Goal: Information Seeking & Learning: Learn about a topic

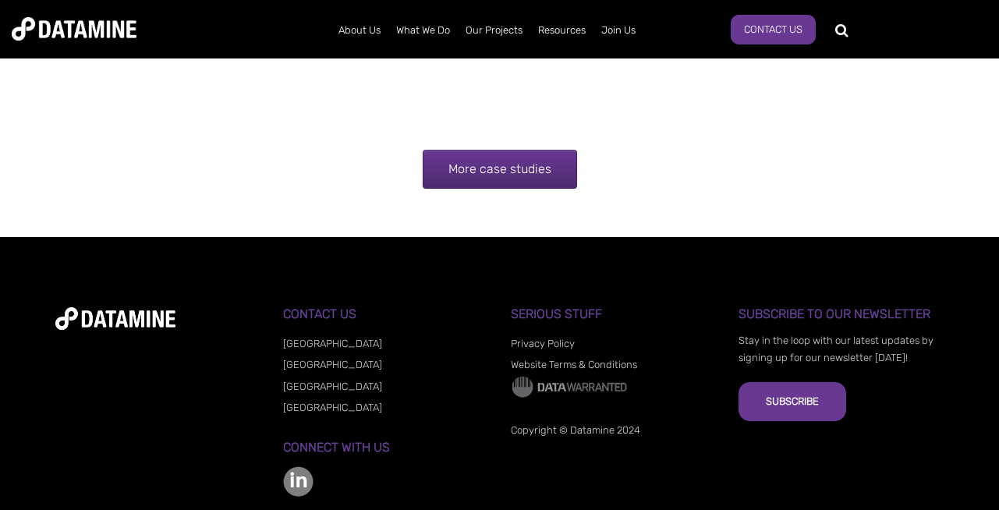
scroll to position [2340, 0]
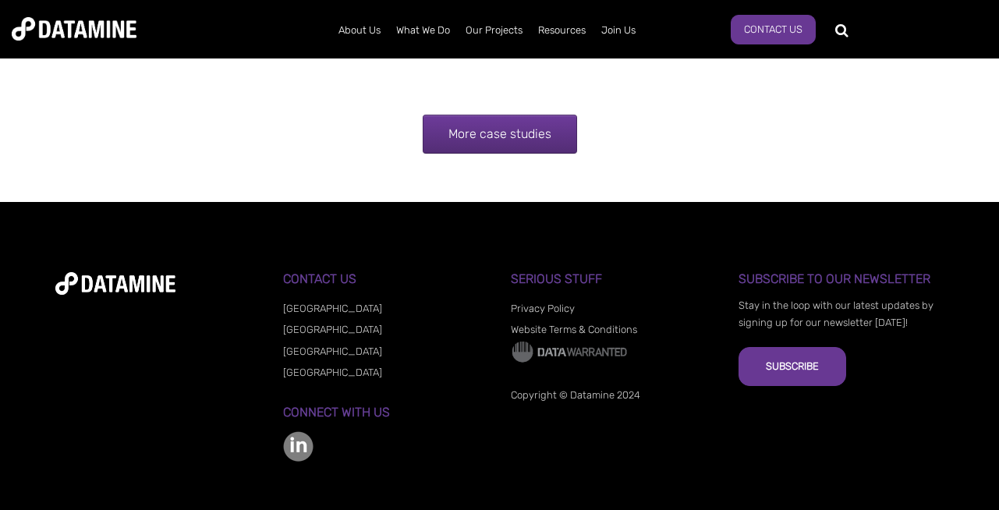
click at [490, 115] on link "More case studies" at bounding box center [500, 134] width 154 height 39
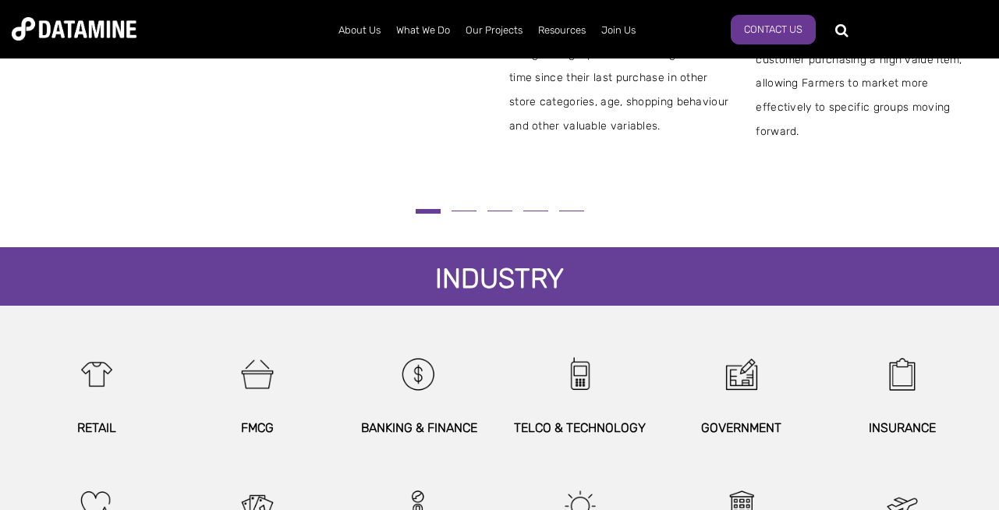
scroll to position [748, 0]
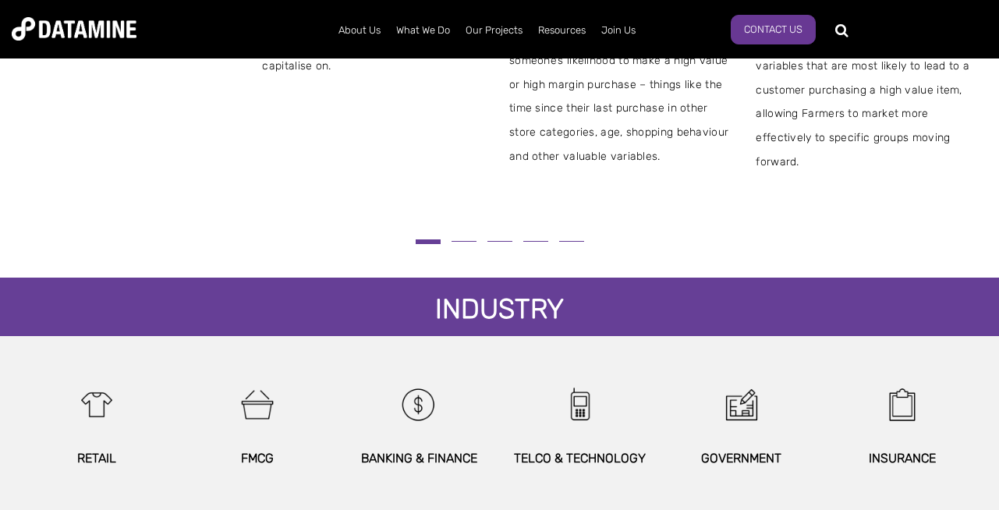
click at [463, 234] on div at bounding box center [499, 241] width 967 height 19
click at [463, 237] on div at bounding box center [499, 241] width 967 height 19
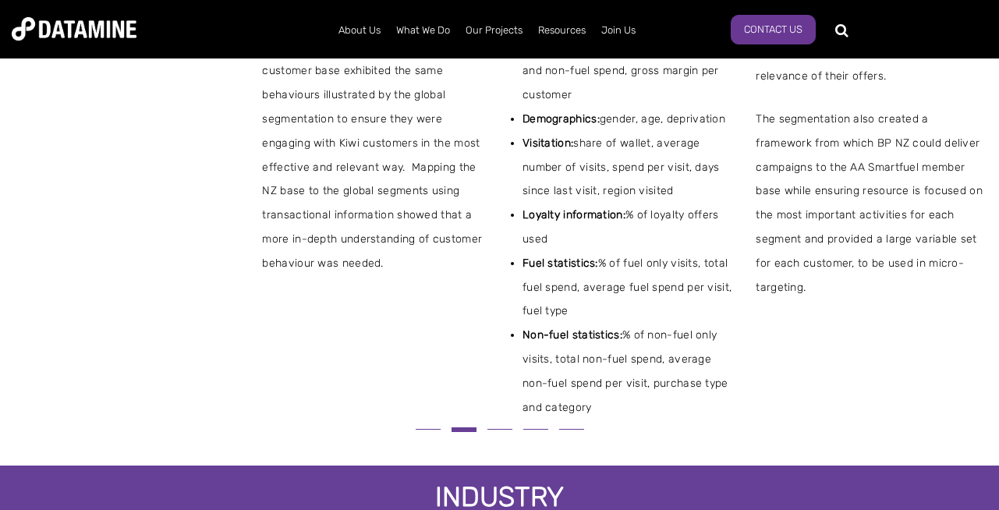
scroll to position [561, 0]
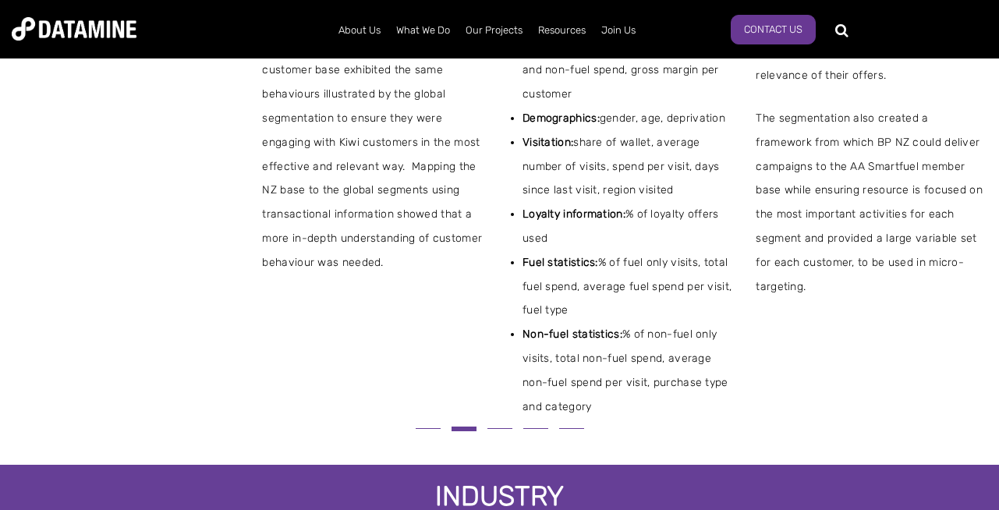
click at [504, 421] on div at bounding box center [499, 428] width 967 height 19
click at [503, 422] on div at bounding box center [499, 428] width 967 height 19
click at [503, 423] on div at bounding box center [499, 428] width 967 height 19
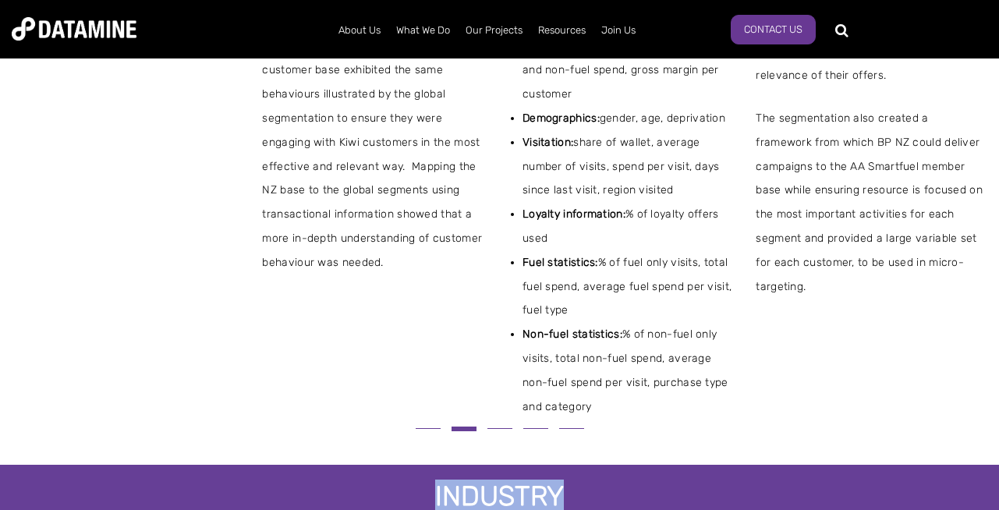
click at [503, 423] on div at bounding box center [499, 428] width 967 height 19
click at [504, 423] on div at bounding box center [499, 428] width 967 height 19
drag, startPoint x: 504, startPoint y: 423, endPoint x: 385, endPoint y: 352, distance: 137.7
click at [385, 352] on div "THE CHALLENGE [PERSON_NAME] has an immense amount of proprietary data that it c…" at bounding box center [499, 145] width 999 height 584
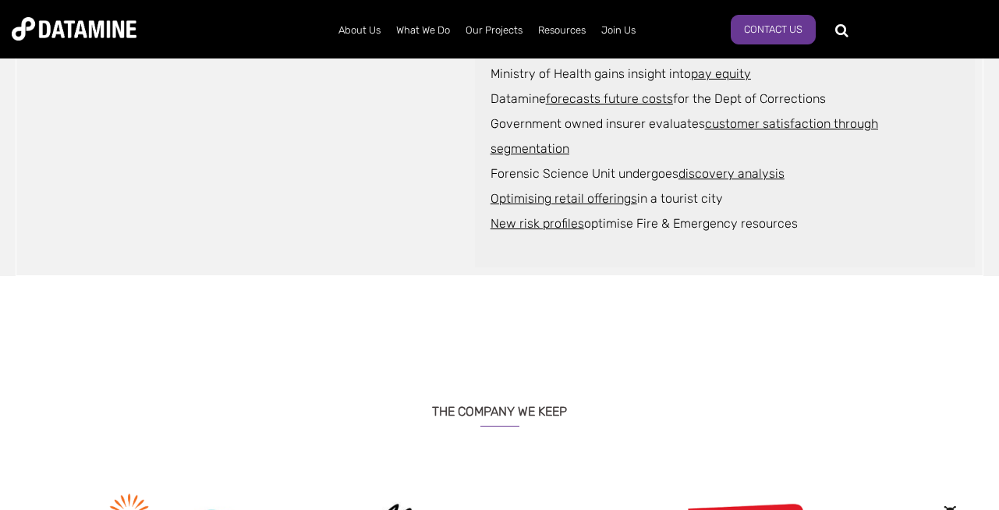
scroll to position [1422, 0]
